Goal: Task Accomplishment & Management: Manage account settings

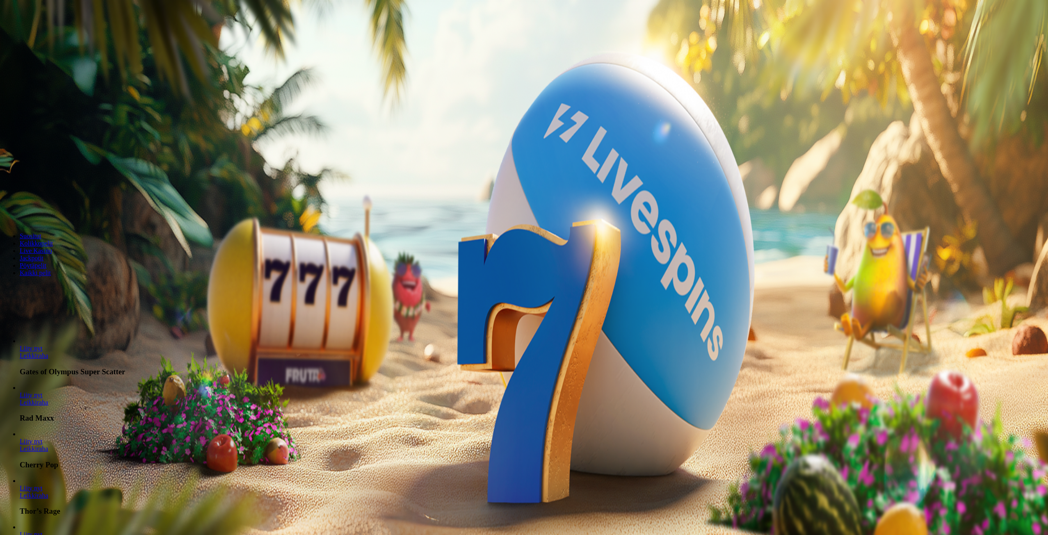
click at [53, 34] on button "Kirjaudu" at bounding box center [56, 29] width 27 height 9
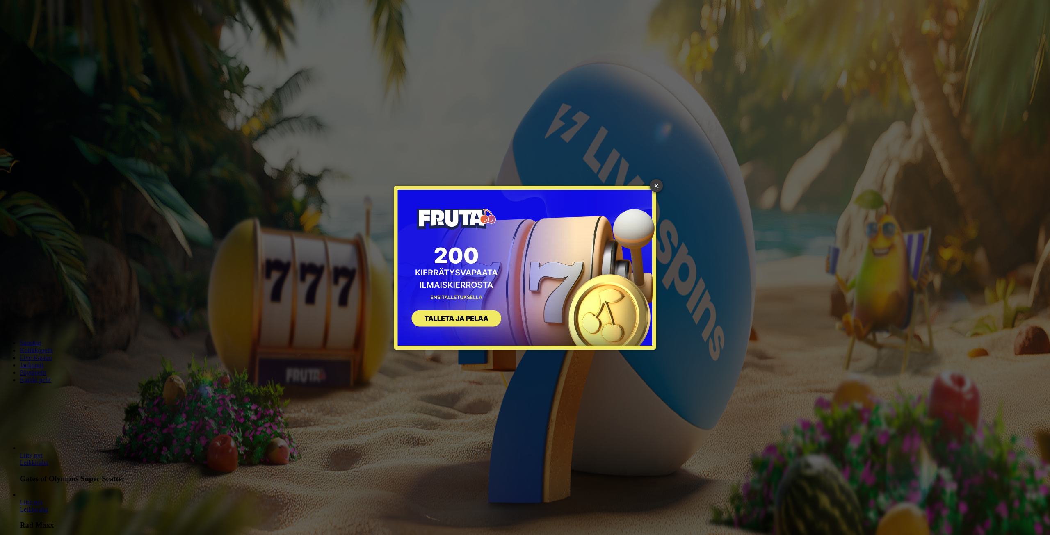
click at [658, 185] on link "×" at bounding box center [656, 185] width 13 height 13
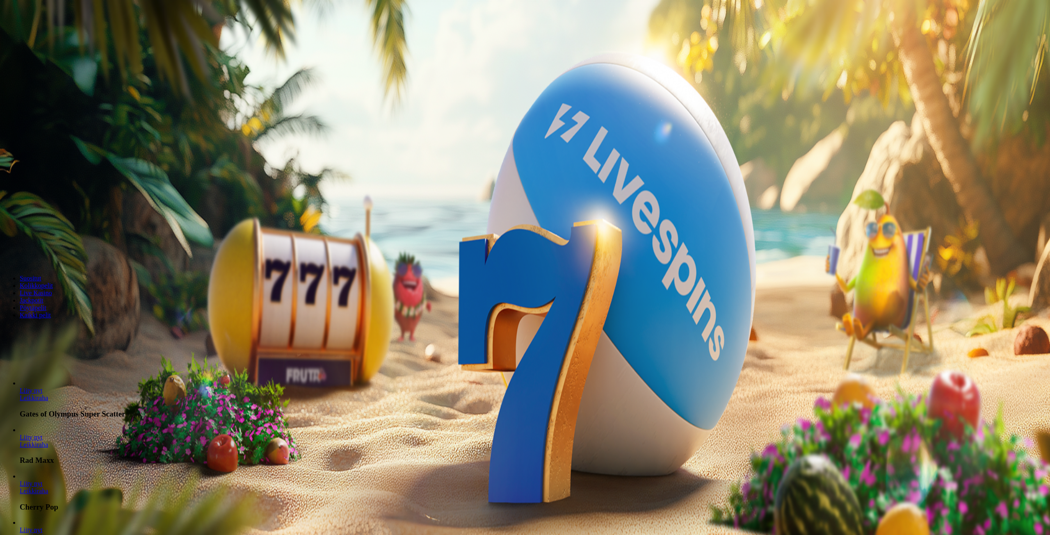
click at [187, 119] on div at bounding box center [524, 119] width 1043 height 0
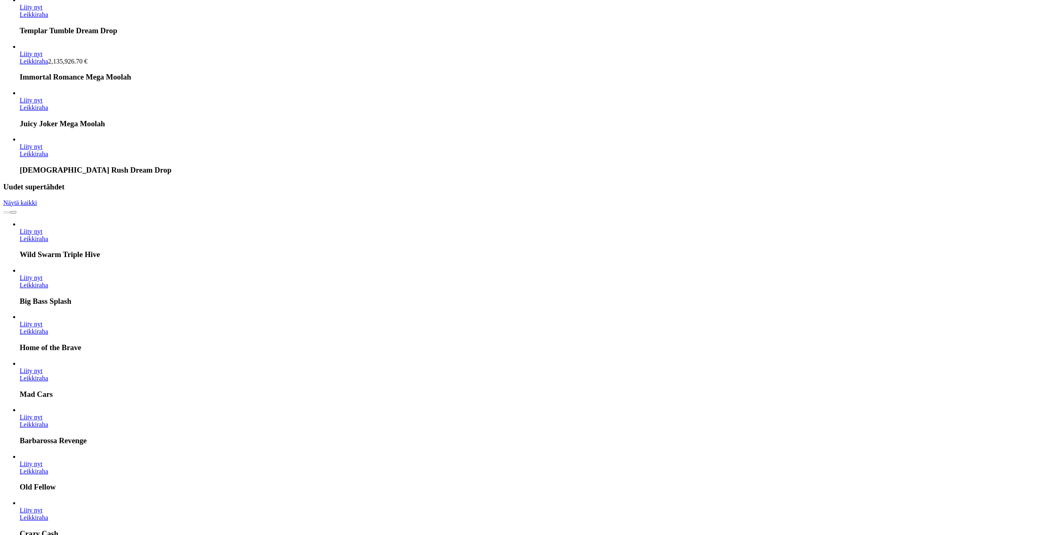
scroll to position [3033, 0]
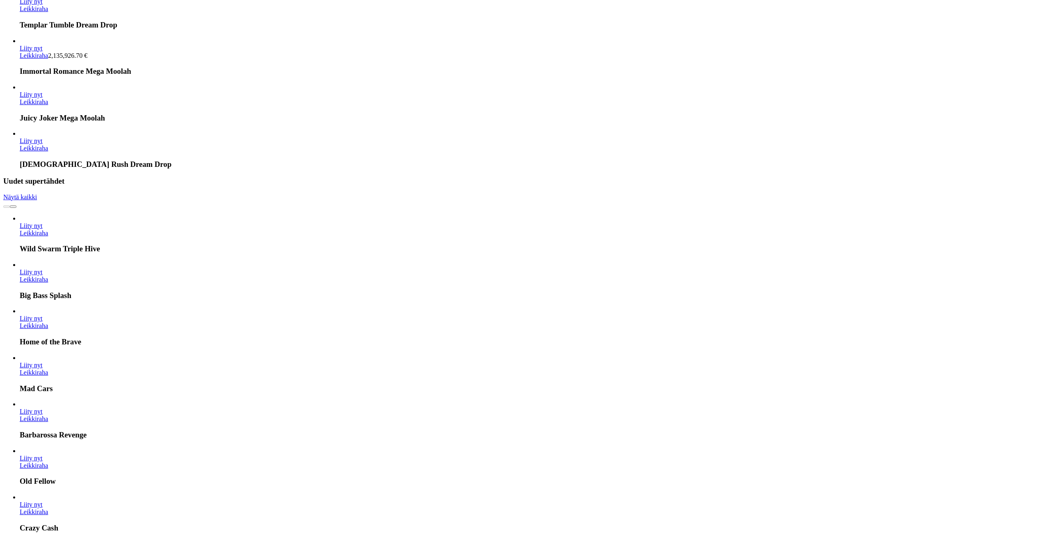
drag, startPoint x: 550, startPoint y: 454, endPoint x: 422, endPoint y: 480, distance: 131.3
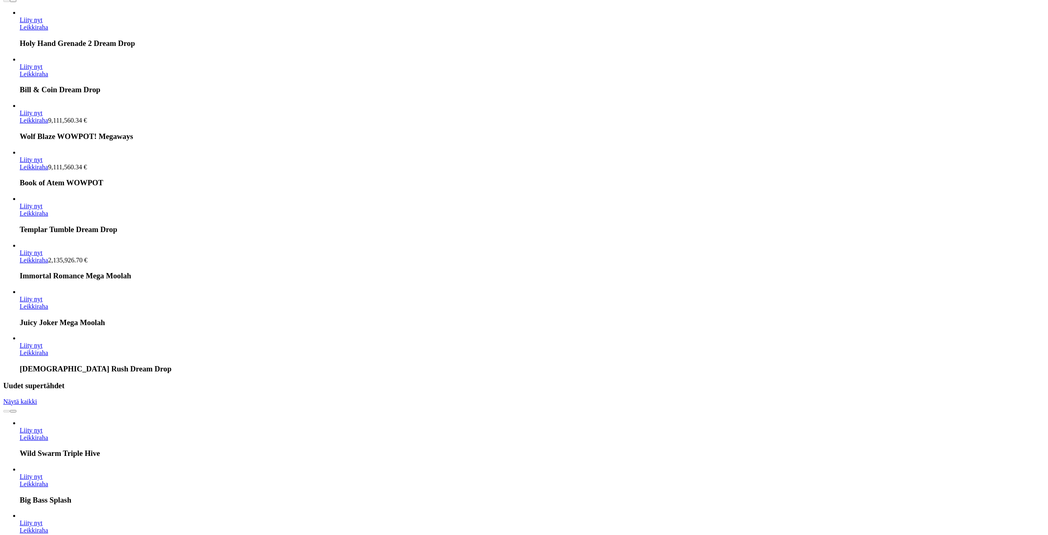
scroll to position [2828, 0]
